Goal: Register for event/course

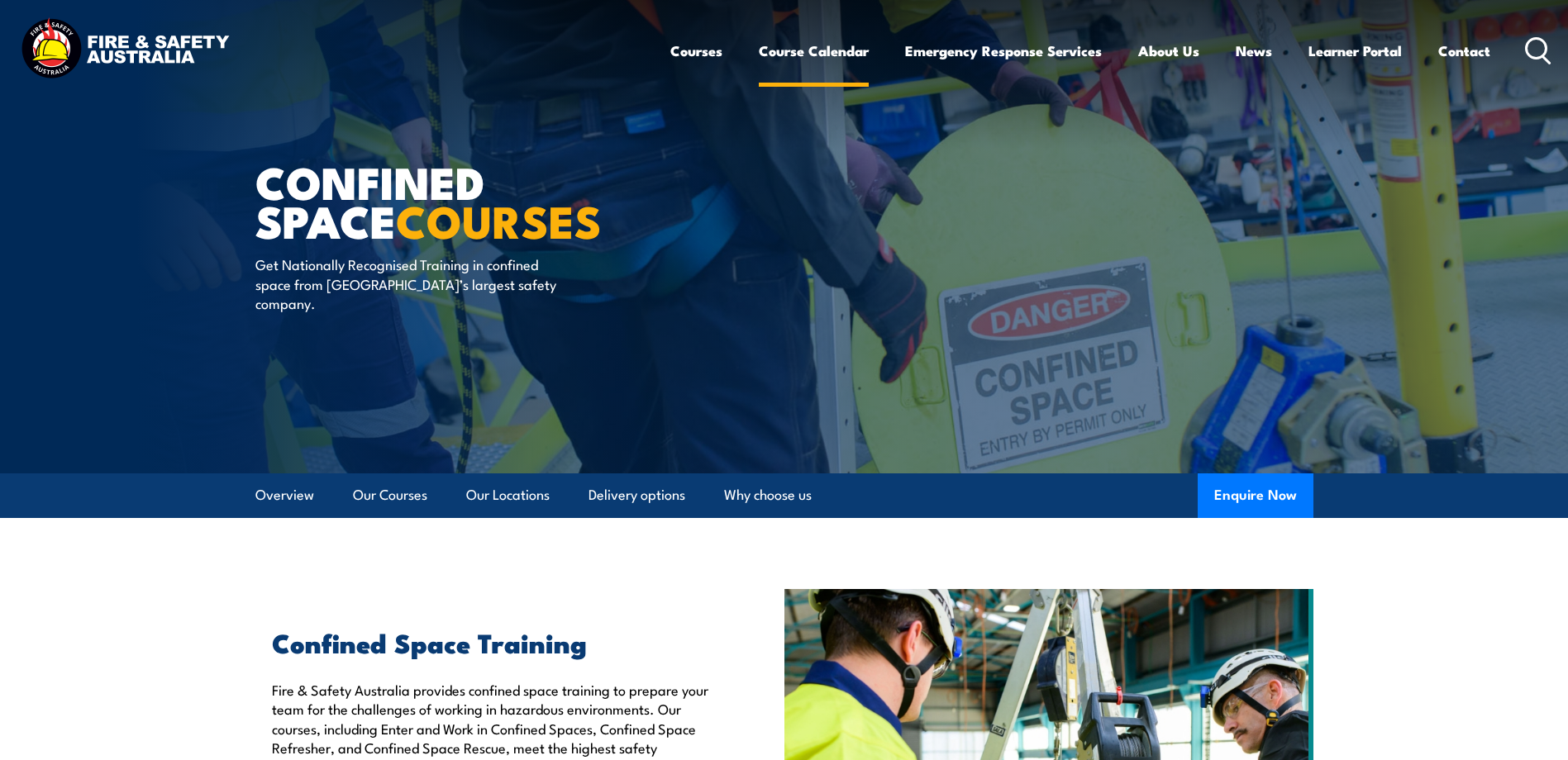
click at [794, 51] on link "Course Calendar" at bounding box center [813, 51] width 110 height 44
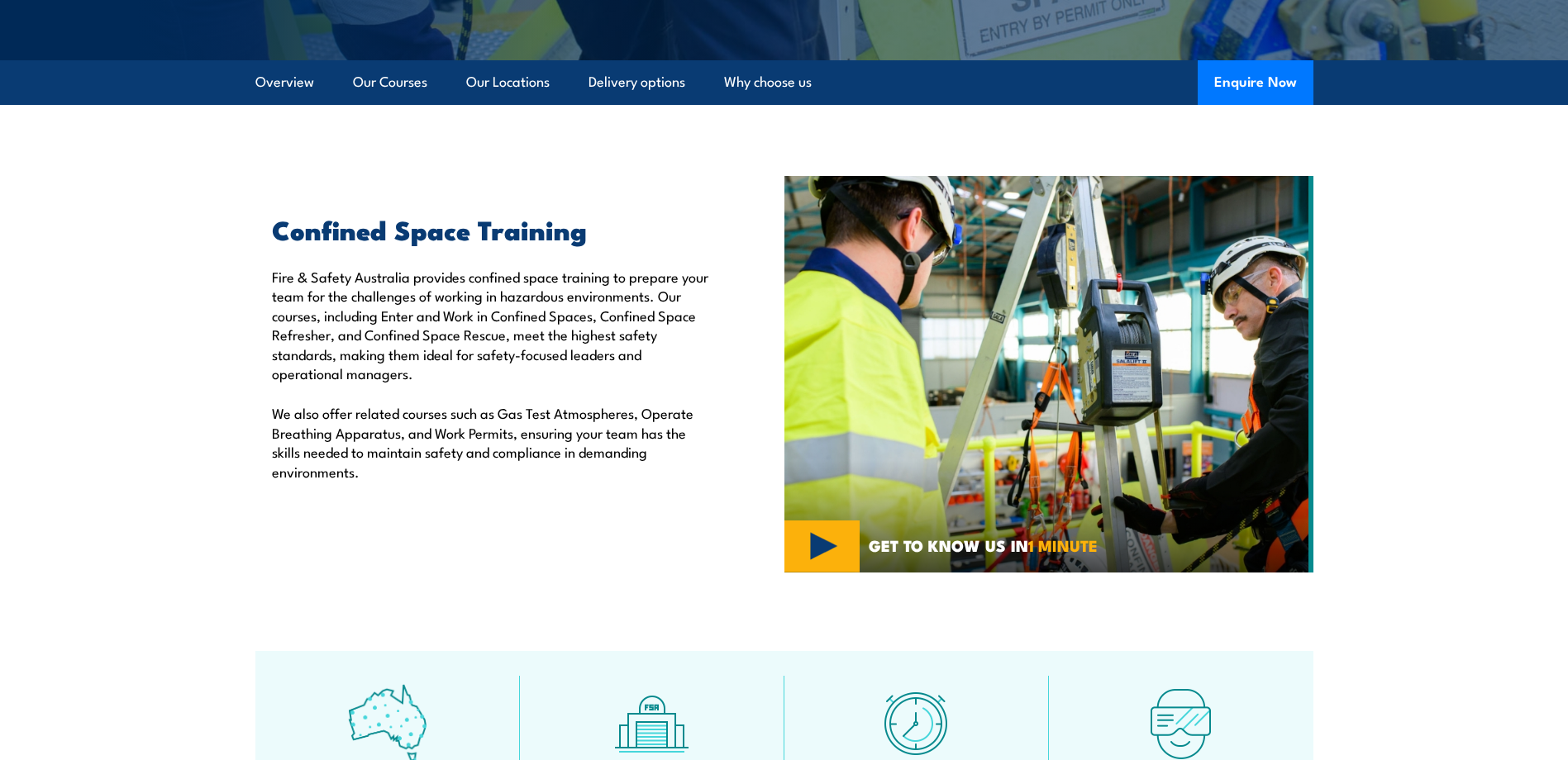
scroll to position [826, 0]
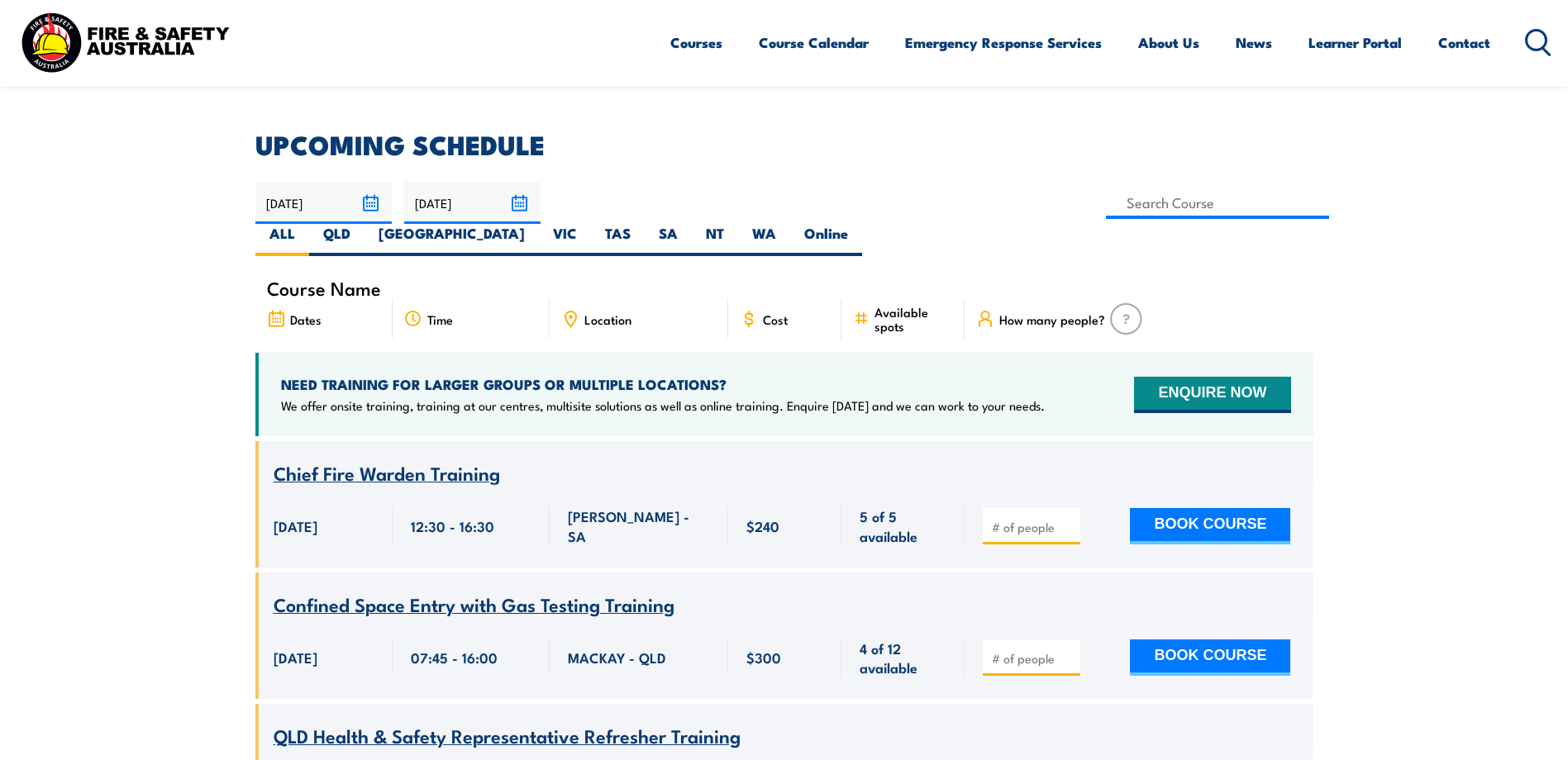
click at [569, 315] on icon at bounding box center [570, 316] width 3 height 3
click at [618, 313] on span "Location" at bounding box center [608, 319] width 47 height 14
click at [365, 224] on label "QLD" at bounding box center [337, 239] width 55 height 32
click at [361, 224] on input "QLD" at bounding box center [356, 229] width 11 height 11
radio input "true"
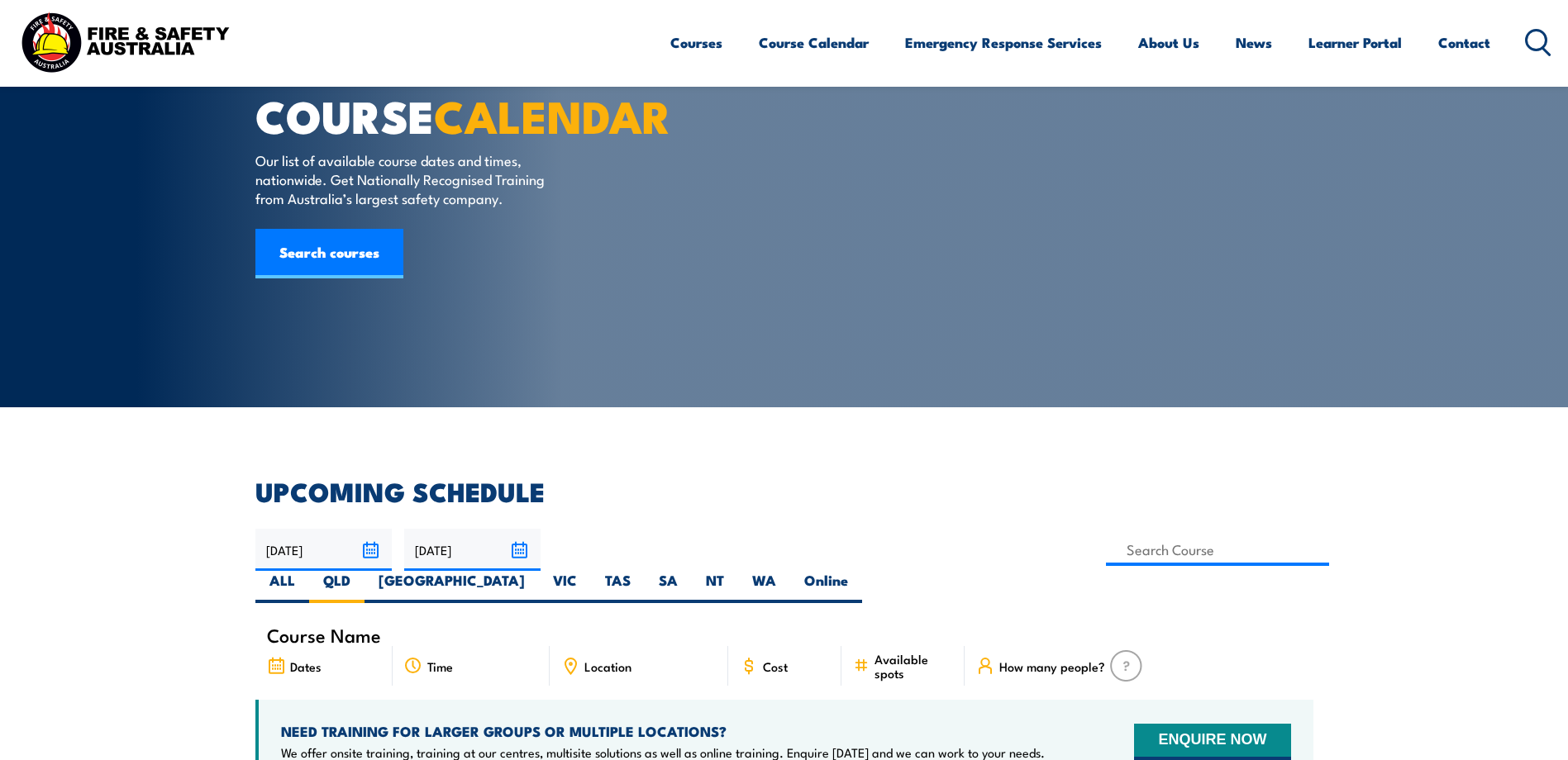
scroll to position [165, 0]
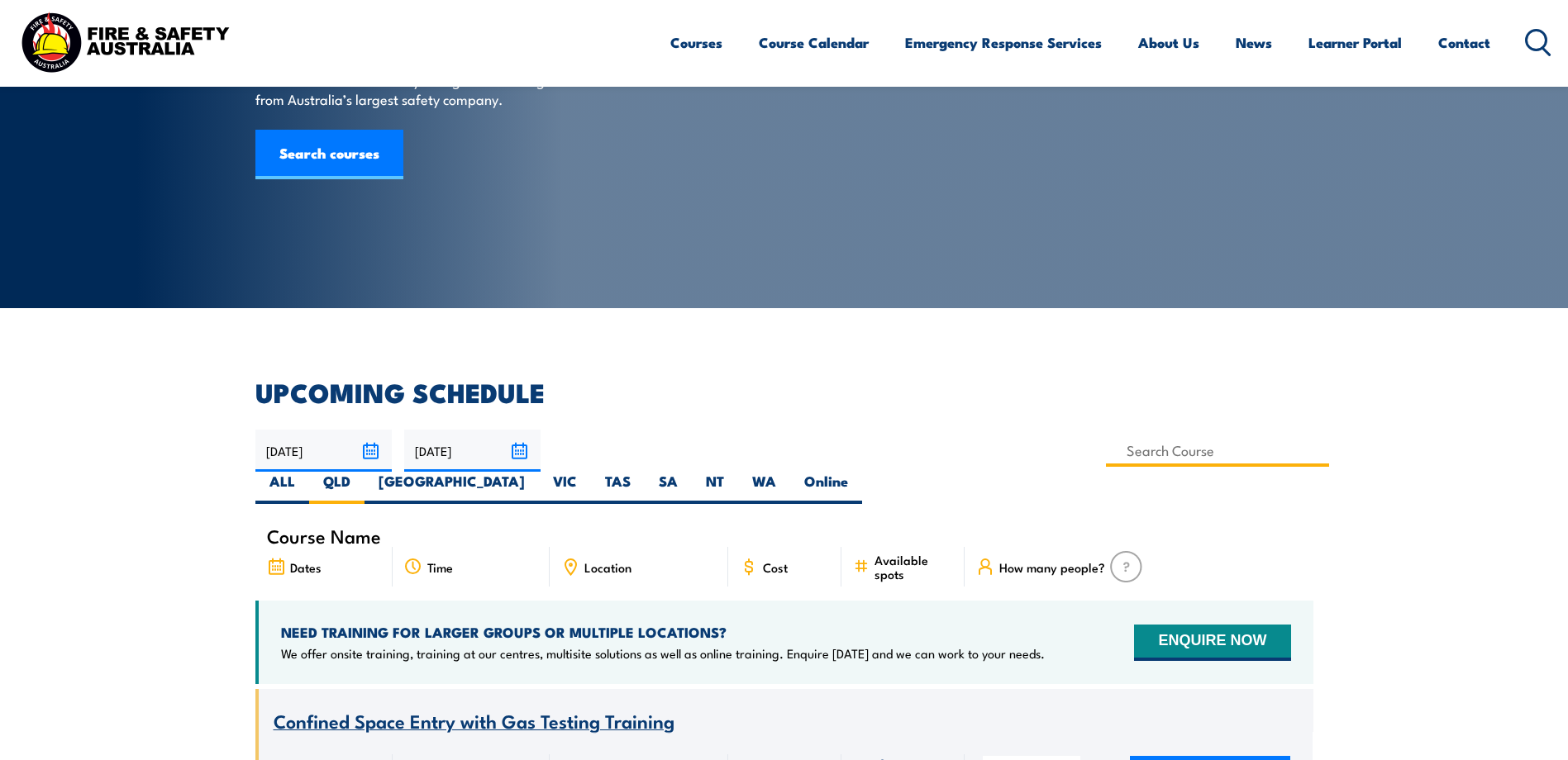
click at [1106, 454] on input at bounding box center [1218, 450] width 224 height 32
type input "Gas Test Atmospheres Training"
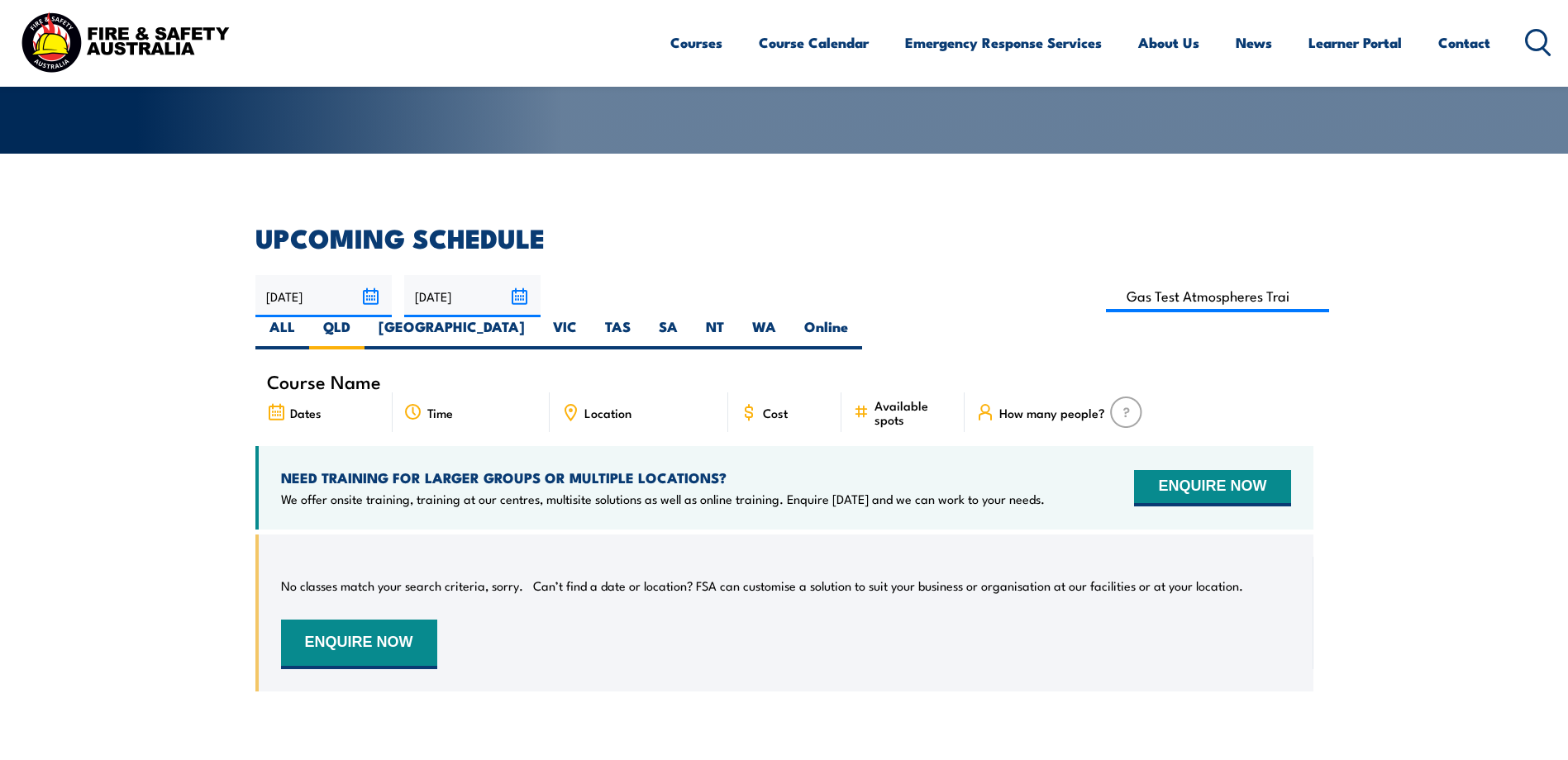
scroll to position [297, 0]
